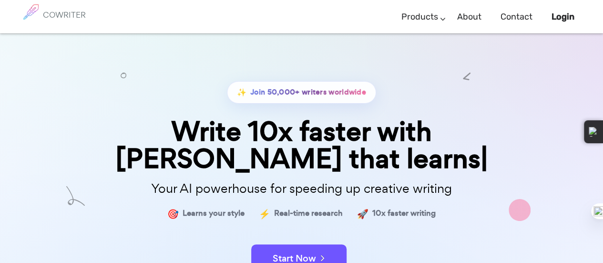
click at [48, 18] on h6 "COWRITER" at bounding box center [64, 14] width 43 height 9
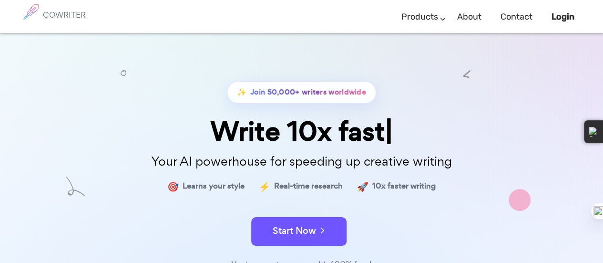
click at [52, 13] on h6 "COWRITER" at bounding box center [64, 14] width 43 height 9
